Goal: Task Accomplishment & Management: Use online tool/utility

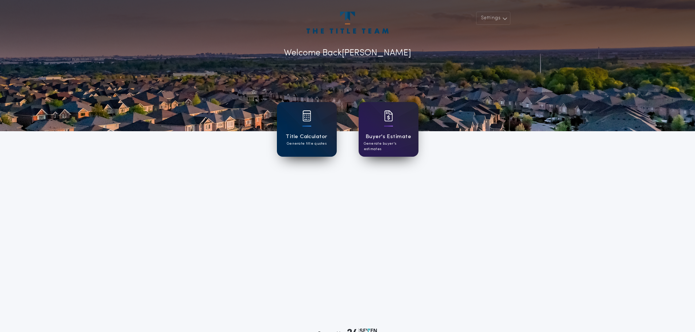
click at [308, 123] on div at bounding box center [307, 121] width 9 height 20
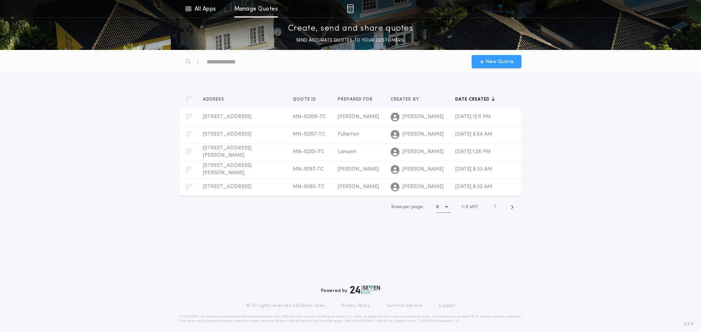
click at [505, 61] on span "New Quote" at bounding box center [499, 62] width 28 height 8
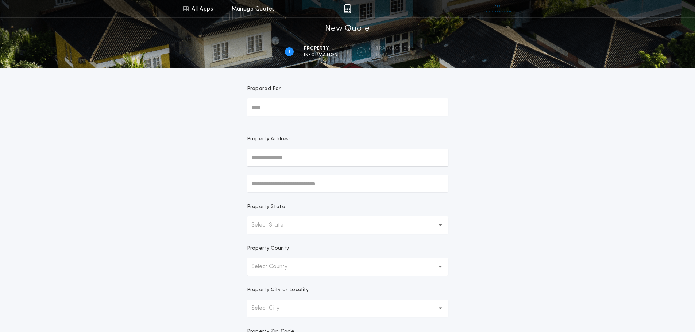
click at [284, 111] on input "Prepared For" at bounding box center [347, 108] width 201 height 18
type input "******"
click at [272, 156] on input "text" at bounding box center [347, 158] width 201 height 18
type input "**********"
click at [291, 175] on button "[STREET_ADDRESS]" at bounding box center [347, 172] width 201 height 11
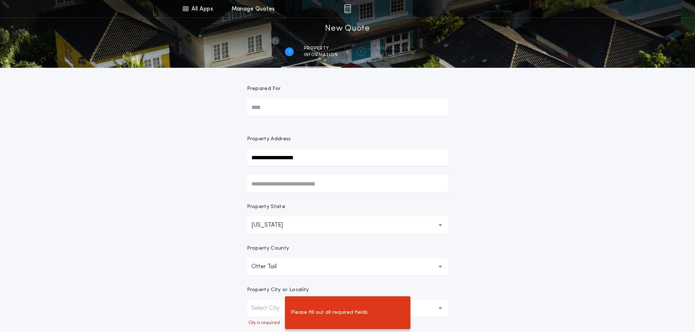
scroll to position [109, 0]
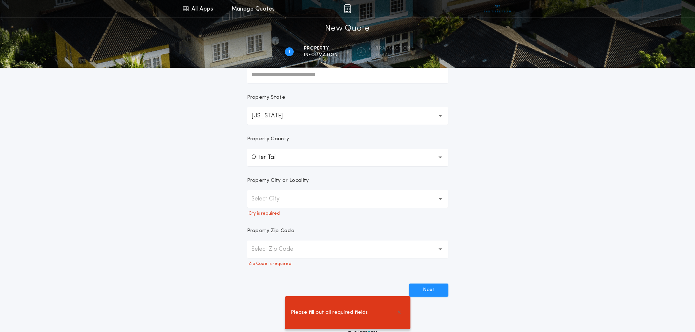
click at [303, 200] on button "Select City" at bounding box center [347, 199] width 201 height 18
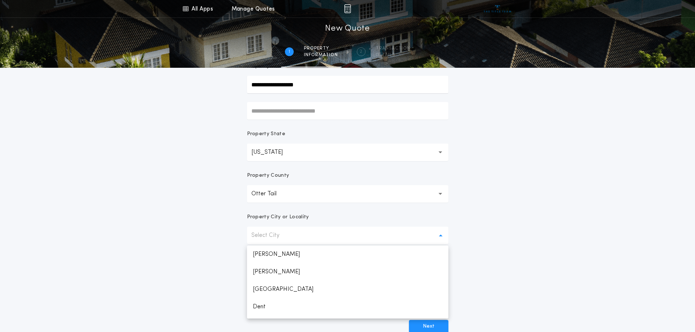
scroll to position [146, 0]
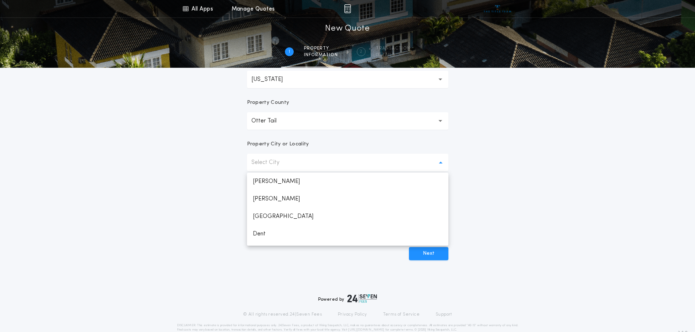
click at [276, 168] on button "Select City" at bounding box center [347, 163] width 201 height 18
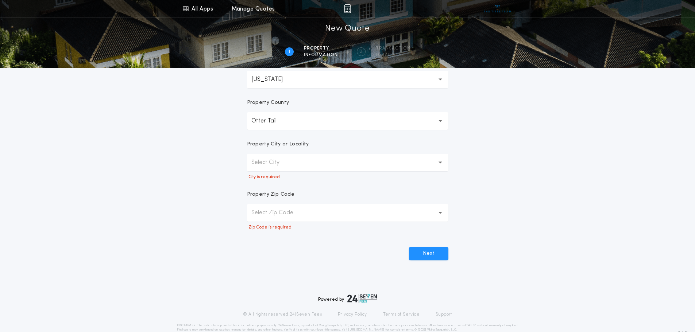
click at [276, 163] on p "Select City" at bounding box center [271, 162] width 40 height 9
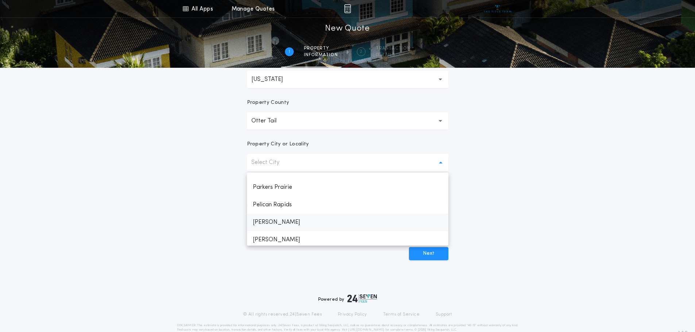
scroll to position [631, 0]
click at [175, 162] on div "**********" at bounding box center [347, 71] width 695 height 435
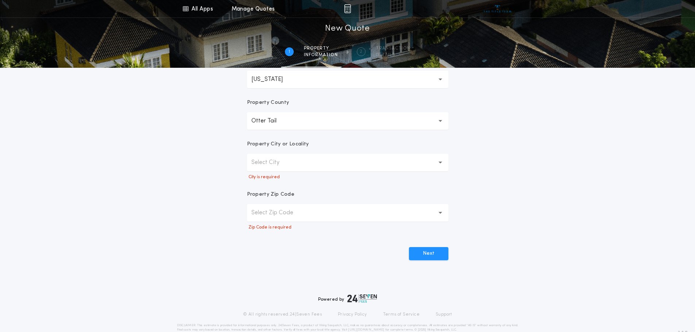
scroll to position [73, 0]
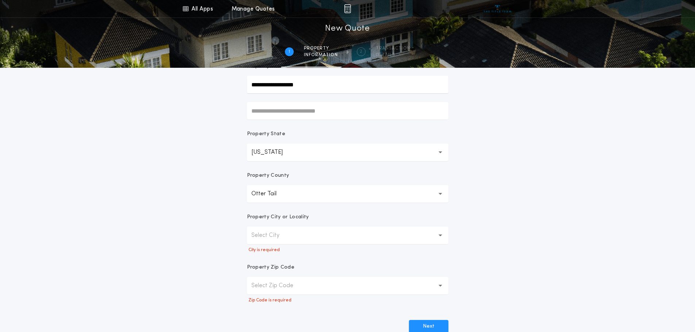
click at [344, 200] on button "Otter Tail" at bounding box center [347, 194] width 201 height 18
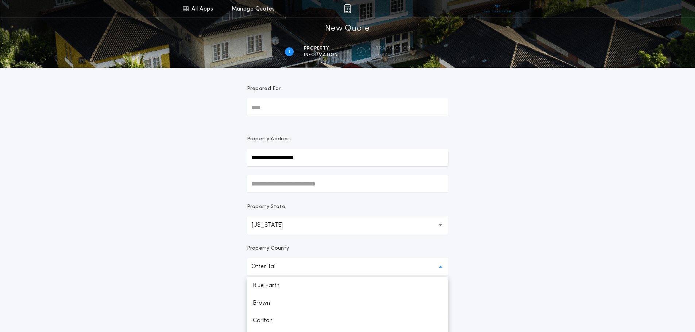
scroll to position [32, 0]
click at [282, 288] on p "[PERSON_NAME]" at bounding box center [347, 289] width 201 height 18
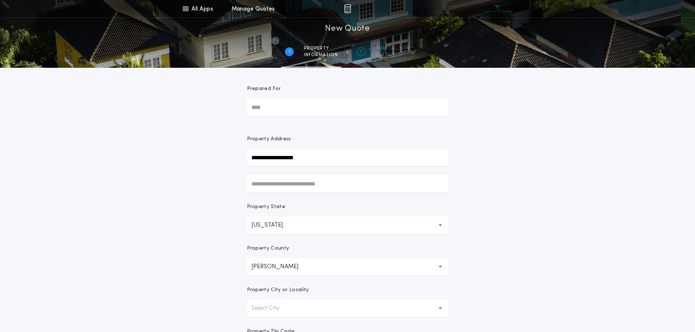
scroll to position [73, 0]
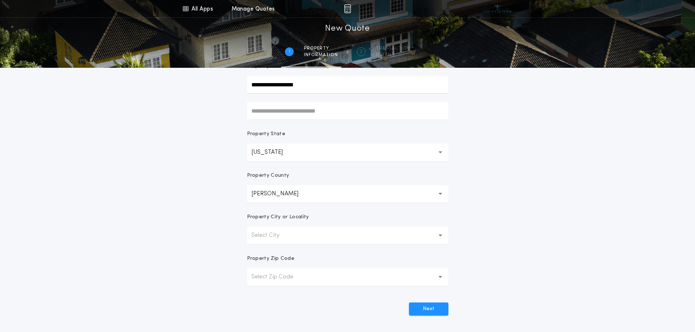
click at [296, 242] on button "Select City" at bounding box center [347, 236] width 201 height 18
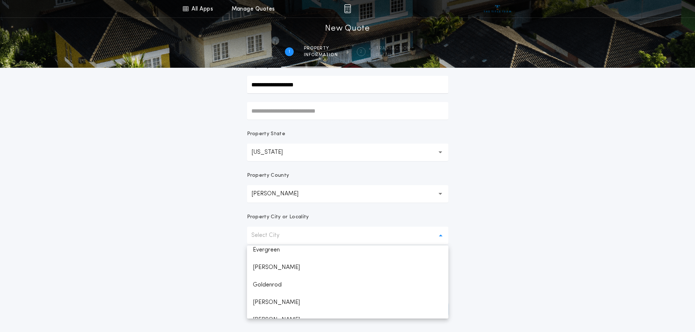
scroll to position [36, 0]
click at [284, 288] on p "[GEOGRAPHIC_DATA]" at bounding box center [347, 289] width 201 height 18
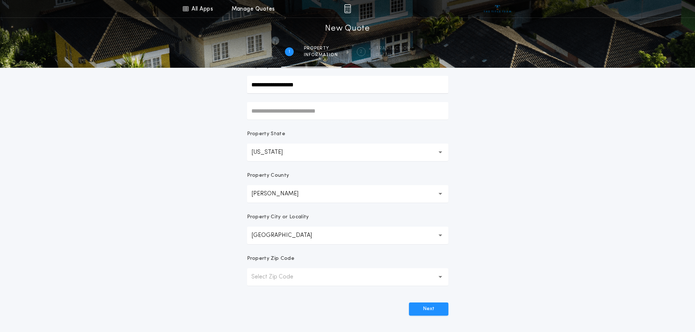
click at [288, 273] on p "Select Zip Code" at bounding box center [278, 277] width 54 height 9
click at [282, 297] on p "56501" at bounding box center [347, 297] width 201 height 18
click at [420, 312] on button "Next" at bounding box center [428, 309] width 39 height 13
click at [430, 309] on button "Next" at bounding box center [428, 309] width 39 height 13
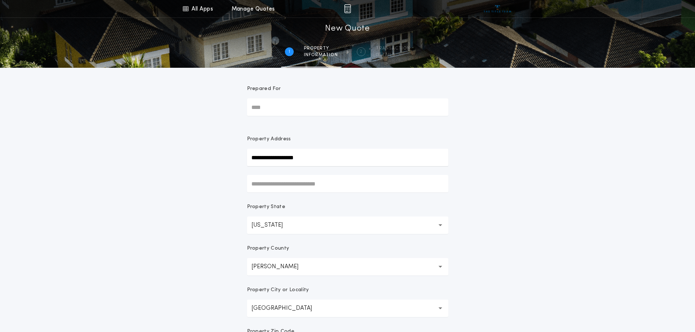
scroll to position [143, 0]
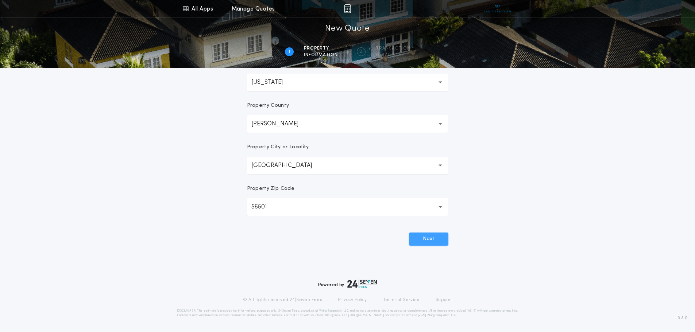
click at [438, 236] on button "Next" at bounding box center [428, 239] width 39 height 13
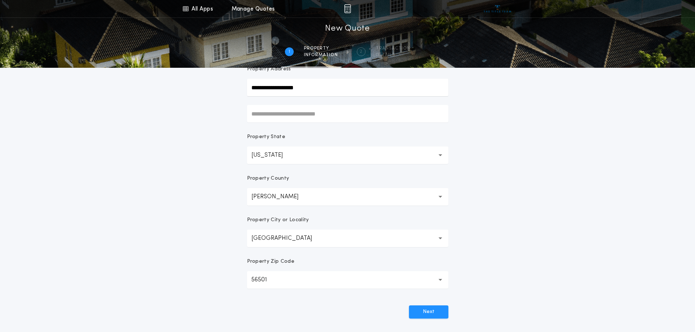
scroll to position [0, 0]
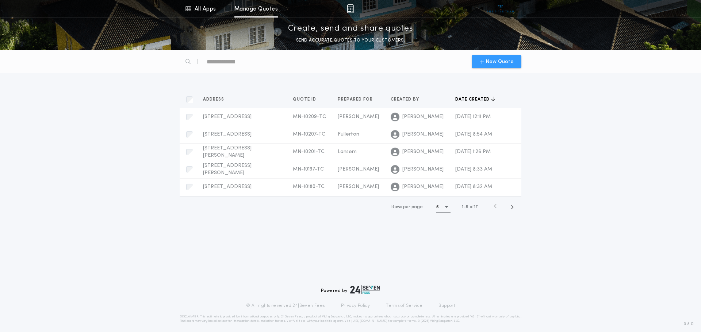
click at [495, 56] on div "New Quote" at bounding box center [496, 61] width 50 height 13
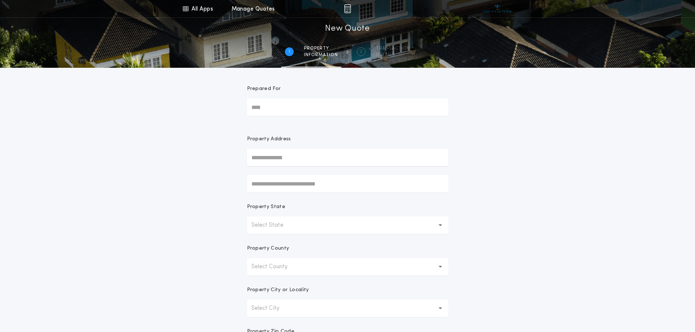
scroll to position [143, 0]
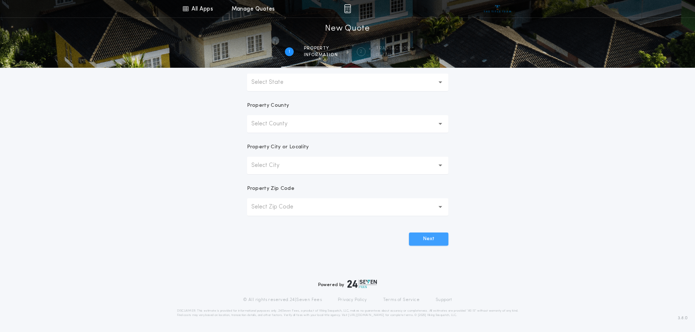
click at [433, 240] on button "Next" at bounding box center [428, 239] width 39 height 13
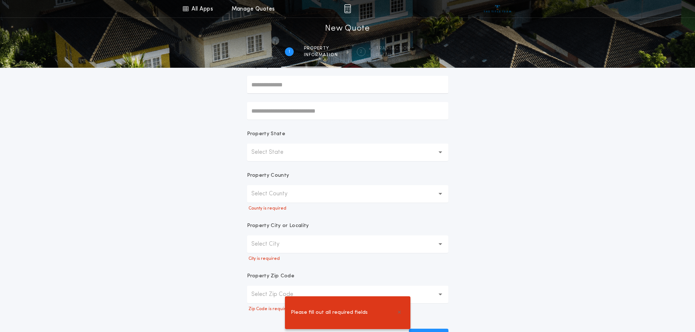
scroll to position [146, 0]
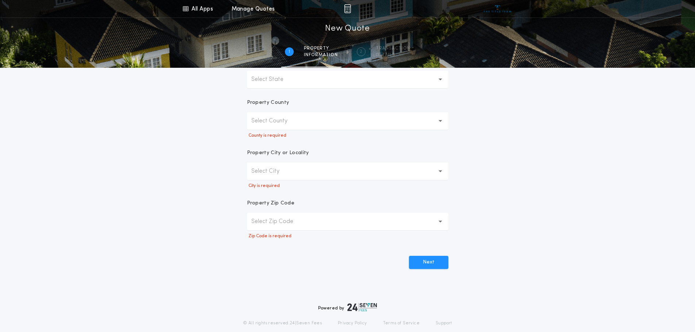
click at [291, 117] on p "Select County" at bounding box center [275, 121] width 48 height 9
click at [322, 122] on button "Select County" at bounding box center [347, 121] width 201 height 18
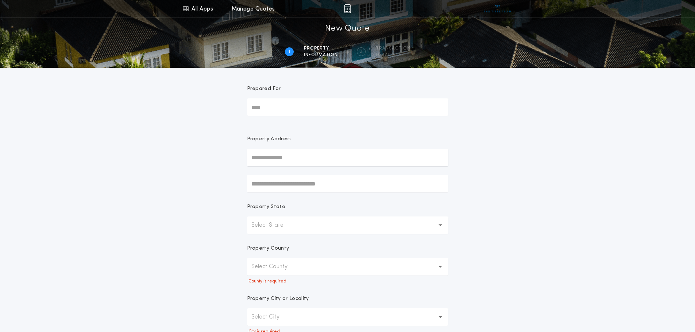
scroll to position [73, 0]
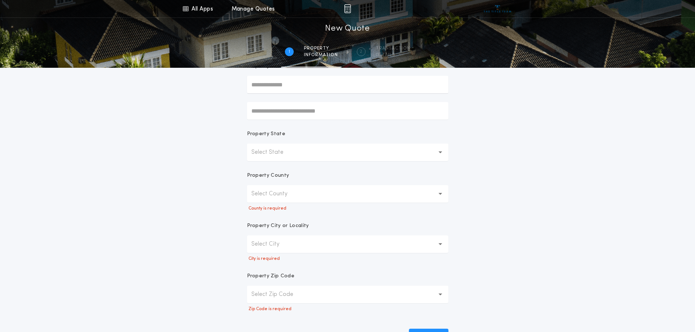
click at [443, 151] on button "Select State" at bounding box center [347, 153] width 201 height 18
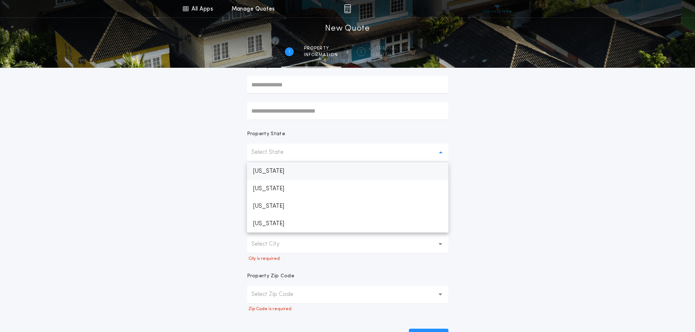
click at [401, 168] on p "[US_STATE]" at bounding box center [347, 172] width 201 height 18
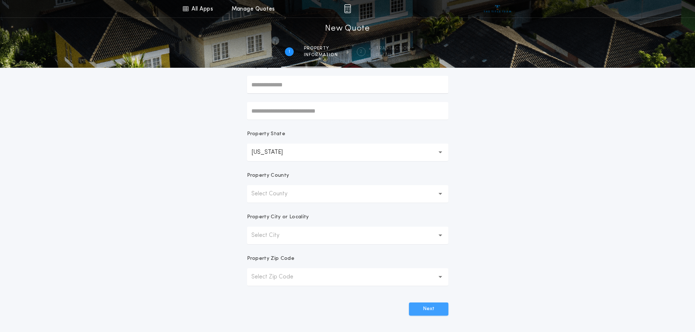
click at [434, 308] on button "Next" at bounding box center [428, 309] width 39 height 13
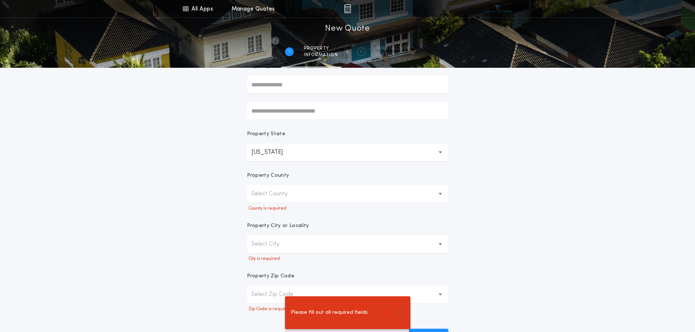
click at [439, 193] on icon "button" at bounding box center [441, 194] width 4 height 3
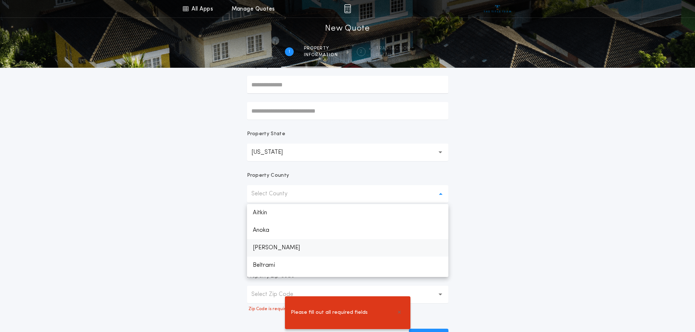
click at [273, 247] on p "[PERSON_NAME]" at bounding box center [347, 248] width 201 height 18
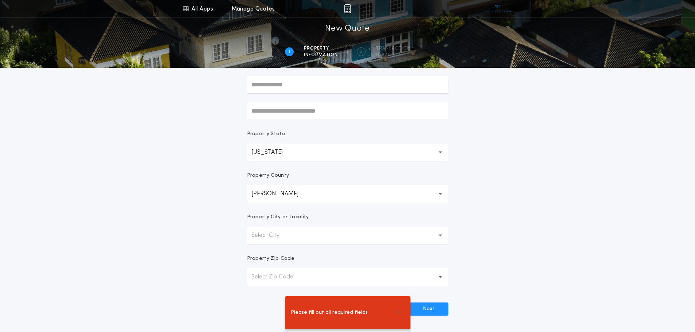
click at [441, 236] on icon "button" at bounding box center [441, 236] width 4 height 3
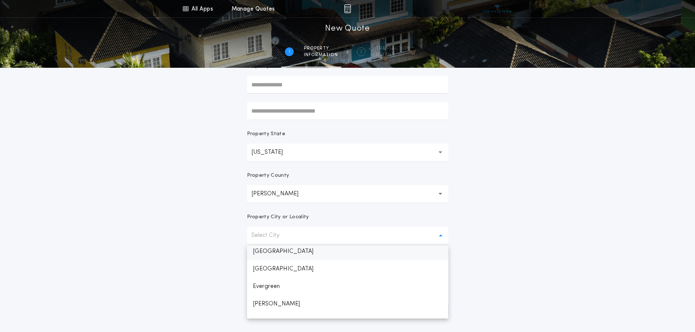
click at [288, 254] on p "[GEOGRAPHIC_DATA]" at bounding box center [347, 252] width 201 height 18
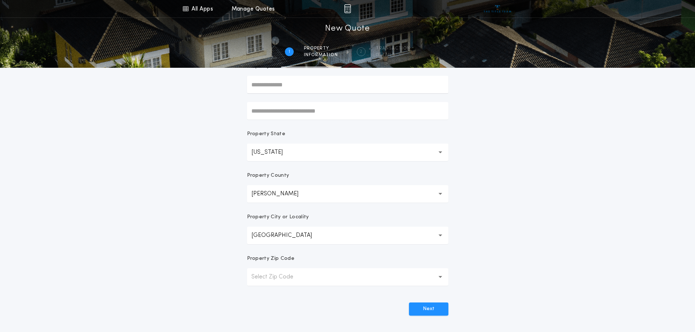
click at [437, 276] on button "Select Zip Code" at bounding box center [347, 278] width 201 height 18
click at [389, 294] on p "56501" at bounding box center [347, 297] width 201 height 18
click at [429, 307] on button "Next" at bounding box center [428, 309] width 39 height 13
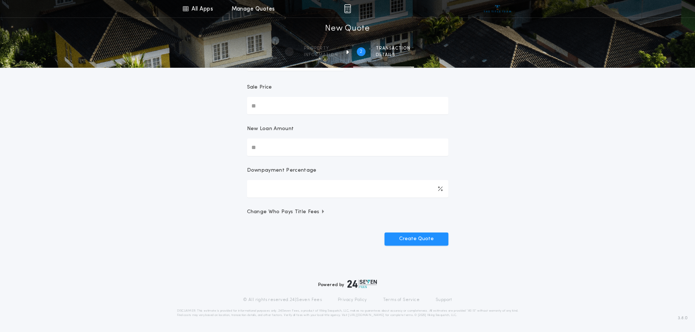
scroll to position [0, 0]
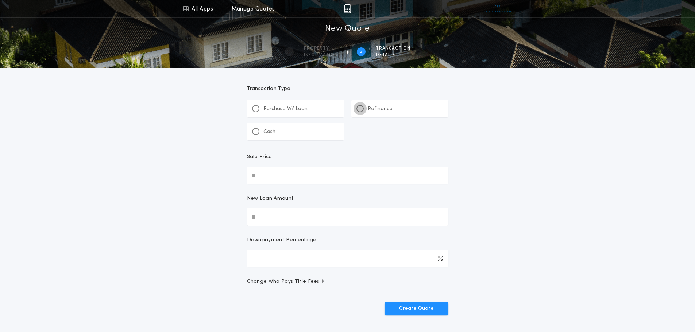
click at [361, 110] on div at bounding box center [360, 109] width 4 height 4
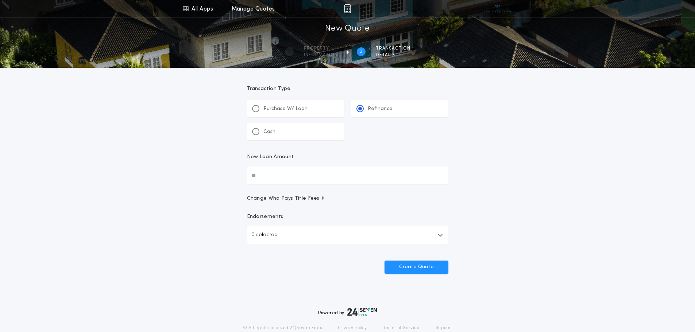
click at [290, 175] on input "New Loan Amount" at bounding box center [347, 176] width 201 height 18
type input "********"
click at [424, 265] on button "Create Quote" at bounding box center [417, 267] width 64 height 13
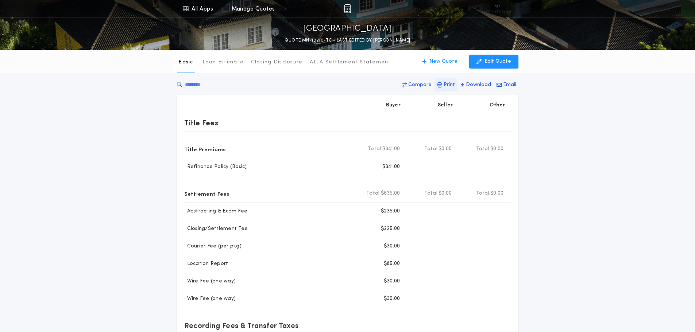
click at [448, 85] on p "Print" at bounding box center [449, 84] width 11 height 7
